Goal: Navigation & Orientation: Find specific page/section

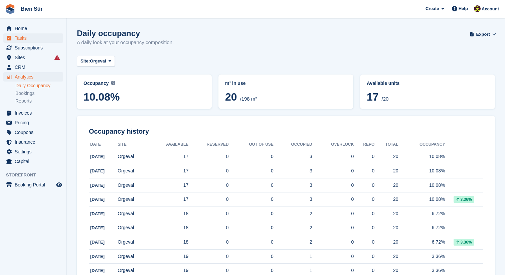
scroll to position [45, 0]
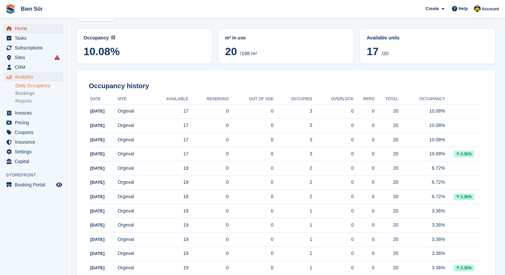
click at [54, 30] on span "Home" at bounding box center [35, 28] width 40 height 9
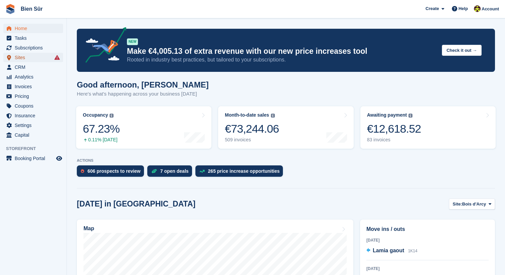
click at [34, 54] on span "Sites" at bounding box center [35, 57] width 40 height 9
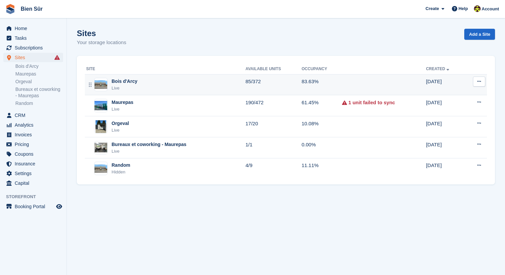
click at [139, 80] on div "Bois d'Arcy Live" at bounding box center [165, 85] width 159 height 14
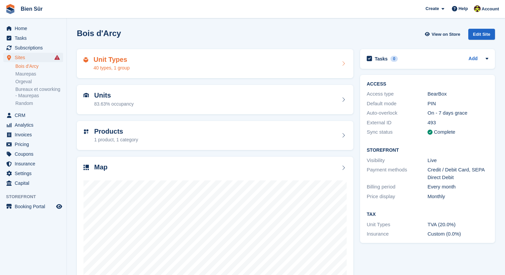
click at [152, 66] on div "Unit Types 40 types, 1 group" at bounding box center [214, 64] width 263 height 16
